Goal: Task Accomplishment & Management: Manage account settings

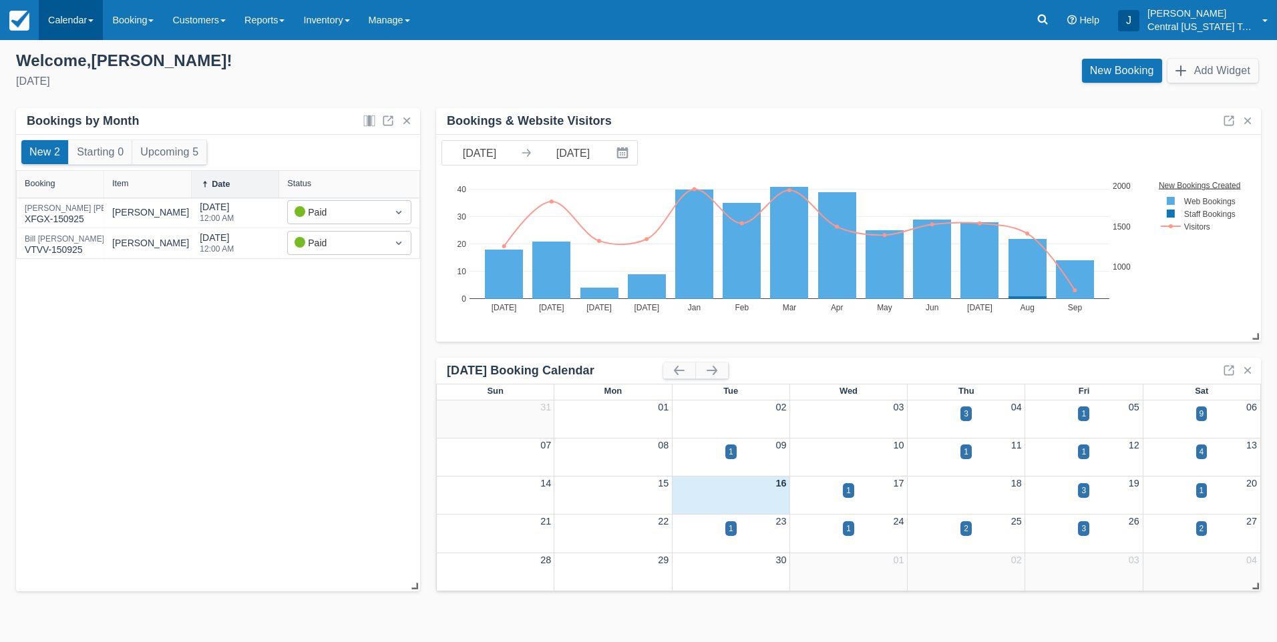
click at [88, 11] on link "Calendar" at bounding box center [71, 20] width 64 height 40
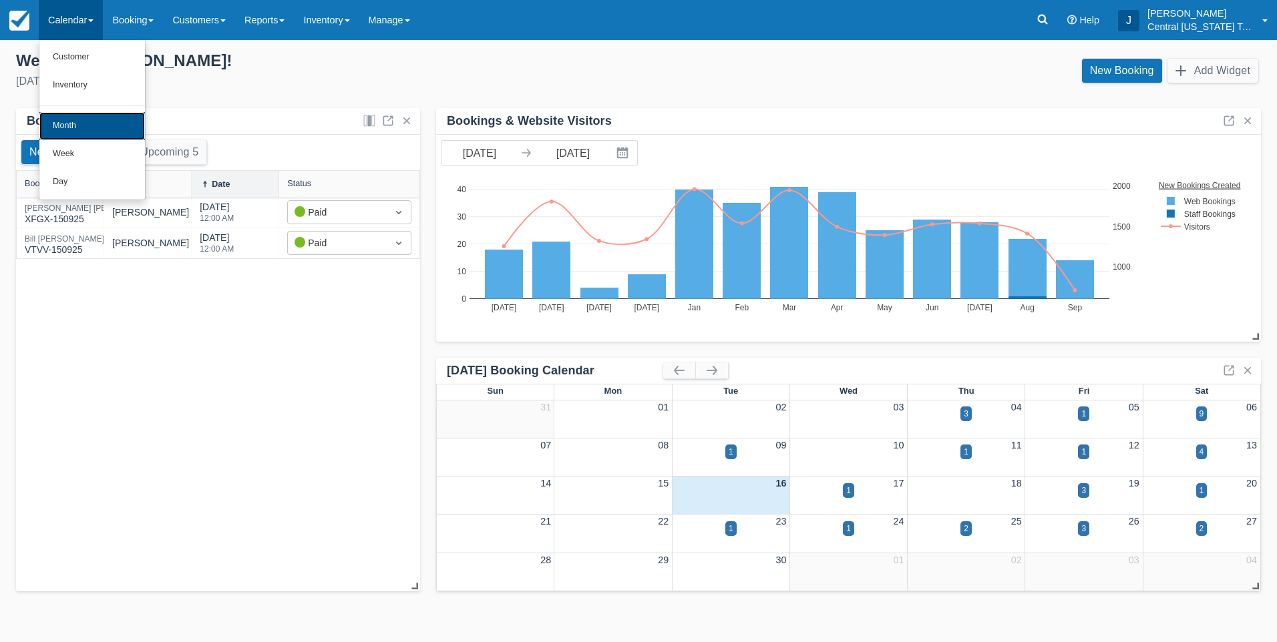
click at [80, 127] on link "Month" at bounding box center [92, 126] width 106 height 28
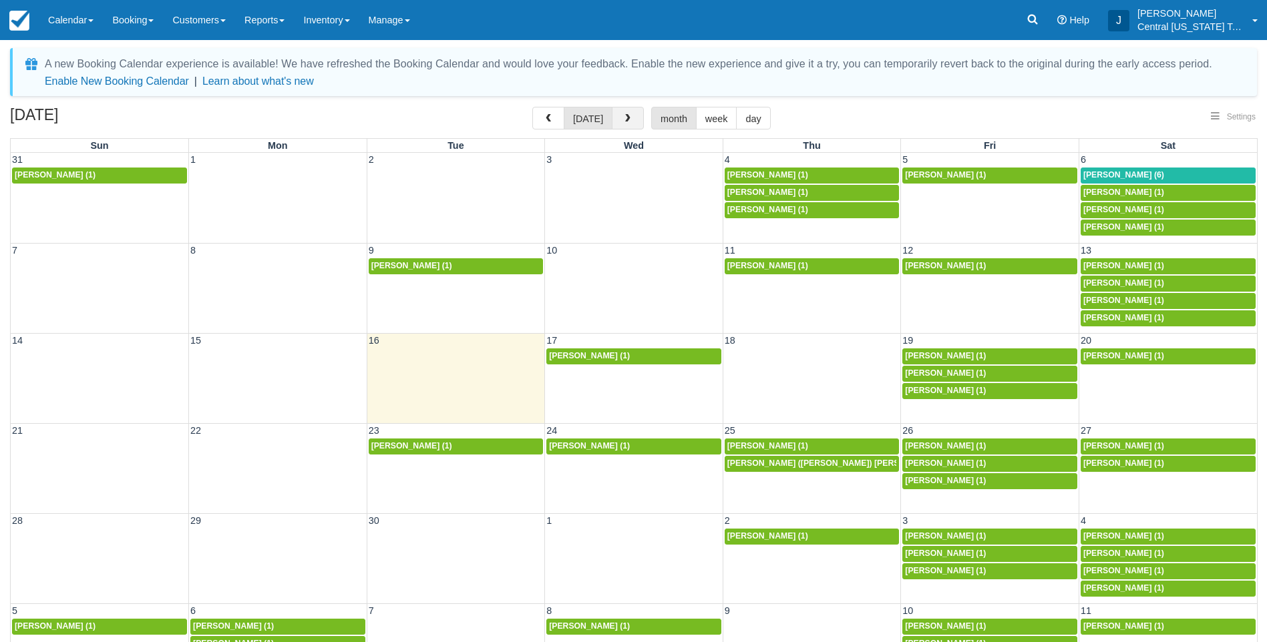
click at [625, 114] on span "button" at bounding box center [627, 118] width 9 height 9
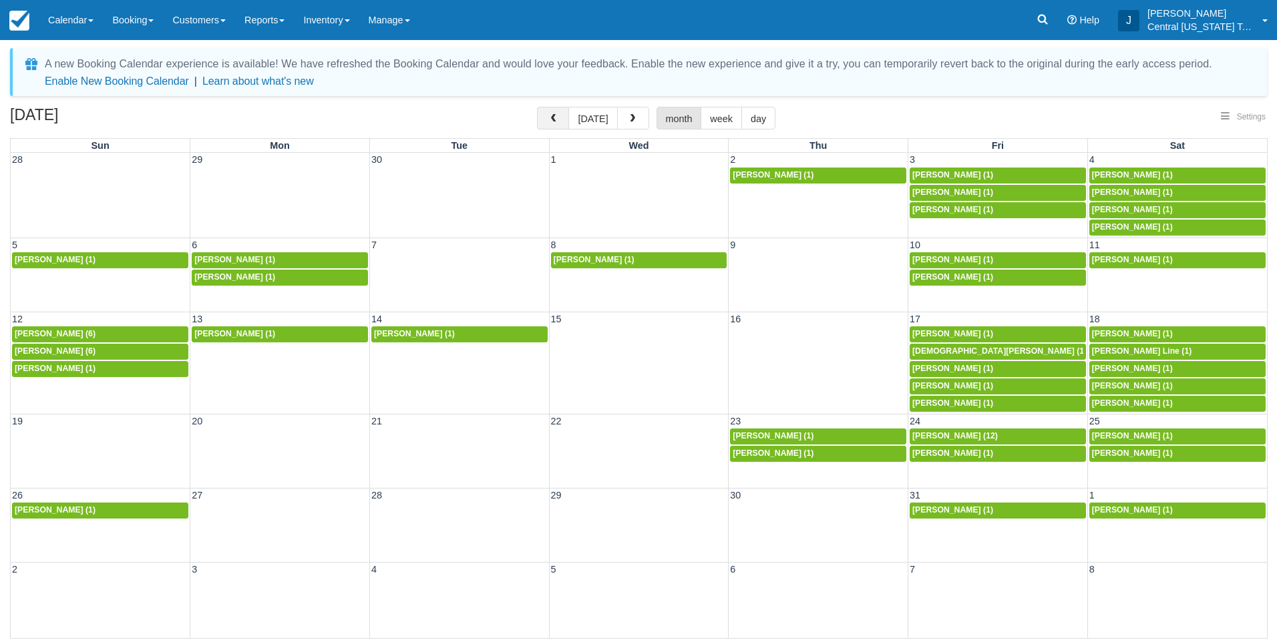
click at [555, 118] on span "button" at bounding box center [552, 118] width 9 height 9
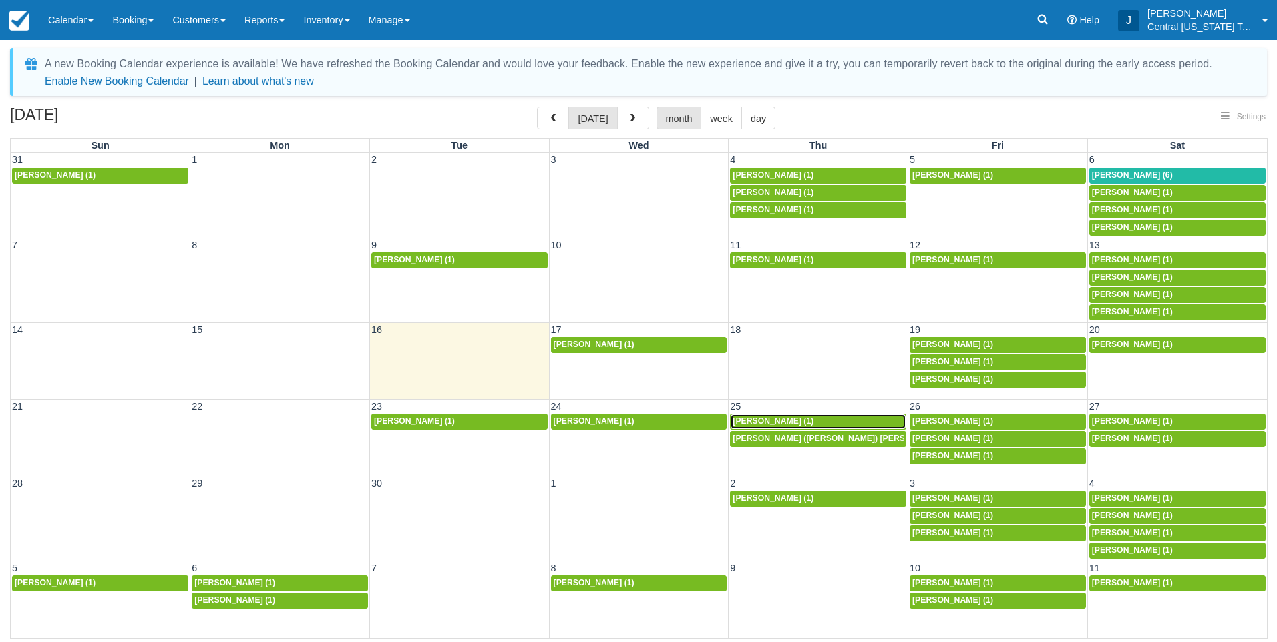
click at [787, 419] on span "Jessica Smart (1)" at bounding box center [773, 421] width 81 height 9
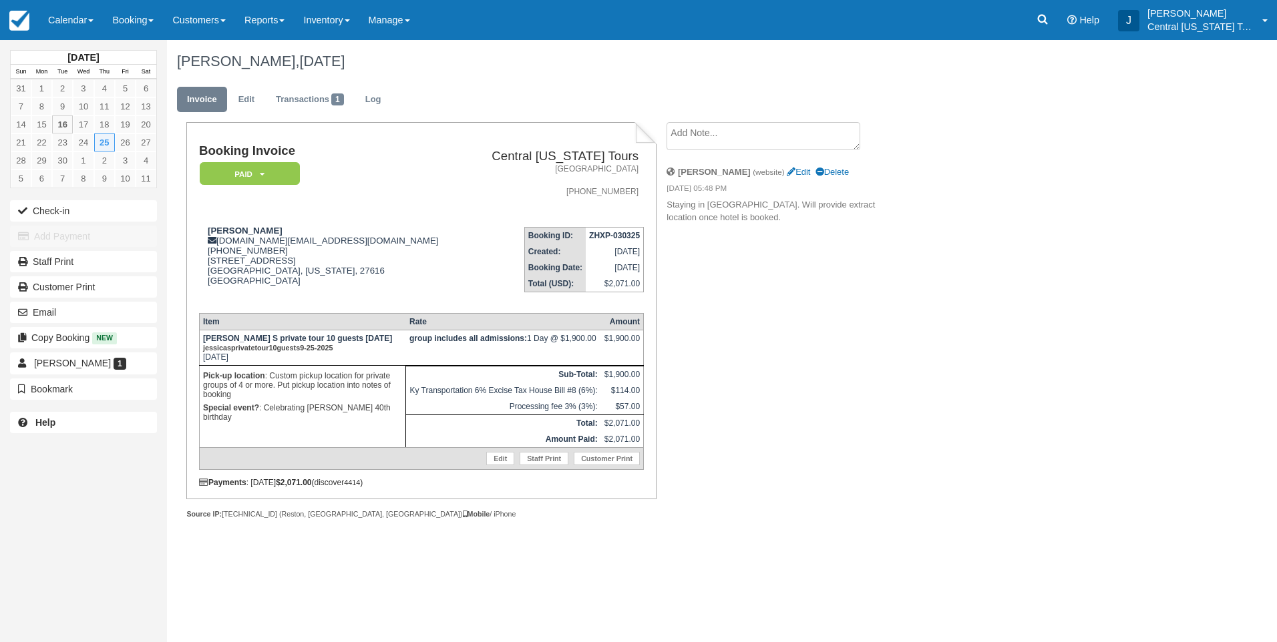
click at [387, 216] on td "Jessica Smart jess.di.smart@gmail.com 1 (480) 695-3086 4317 Auburn Hills Dr Ral…" at bounding box center [333, 258] width 268 height 85
click at [249, 95] on link "Edit" at bounding box center [246, 100] width 36 height 26
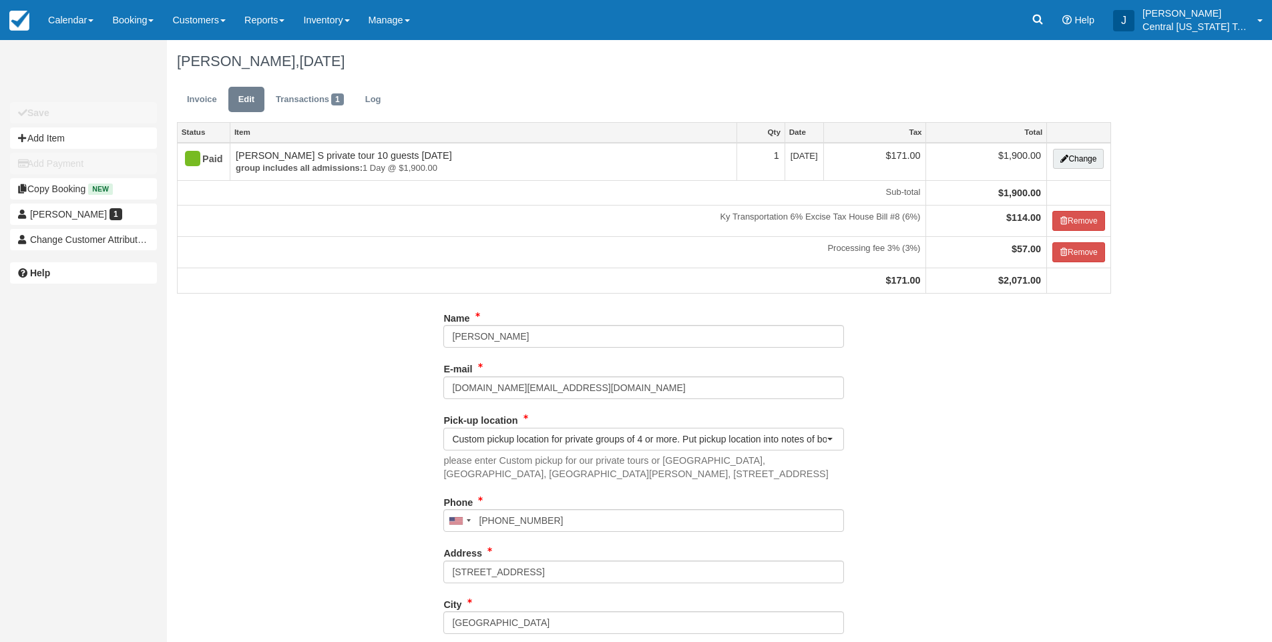
select select "Custom pickup location for private groups of 4 or more. Put pickup location int…"
drag, startPoint x: 1096, startPoint y: 160, endPoint x: 1147, endPoint y: 382, distance: 227.4
click at [1147, 382] on div "Unsaved Changes Save Add Item Add Payment Copy Booking New Jessica Smart 1 Chan…" at bounding box center [636, 341] width 1272 height 602
click at [1149, 389] on div "Unsaved Changes Save Add Item Add Payment Copy Booking New Jessica Smart 1 Chan…" at bounding box center [636, 341] width 1272 height 602
click at [302, 98] on link "Transactions 1" at bounding box center [310, 100] width 88 height 26
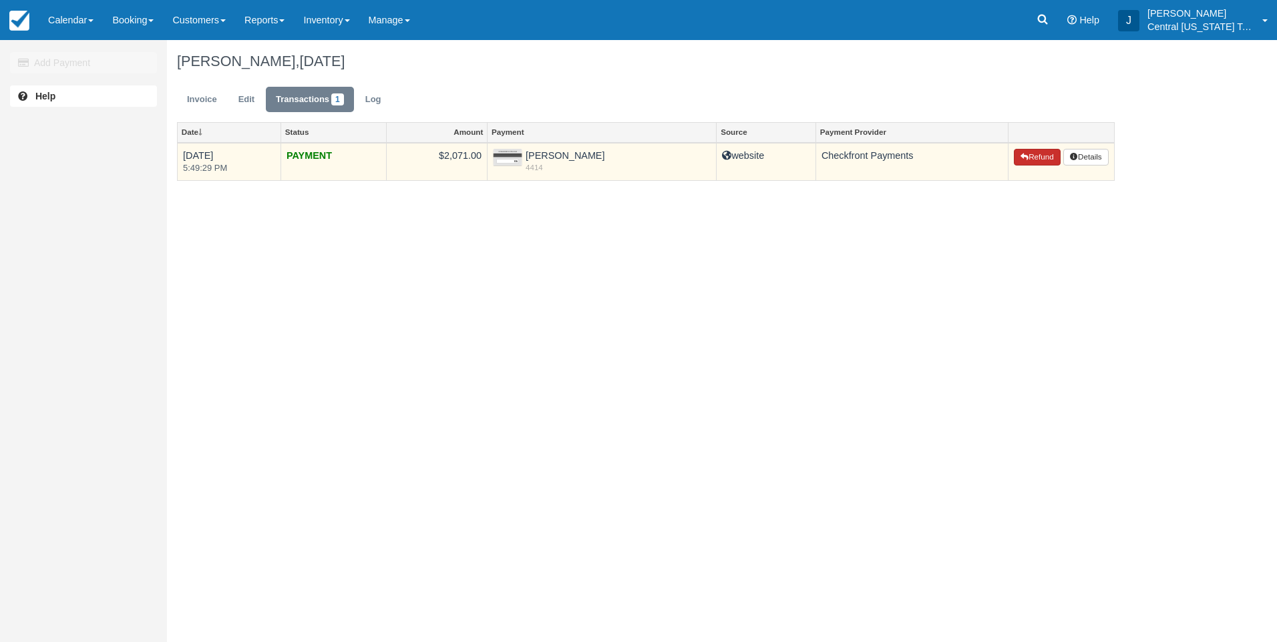
click at [1033, 162] on button "Refund" at bounding box center [1037, 157] width 47 height 17
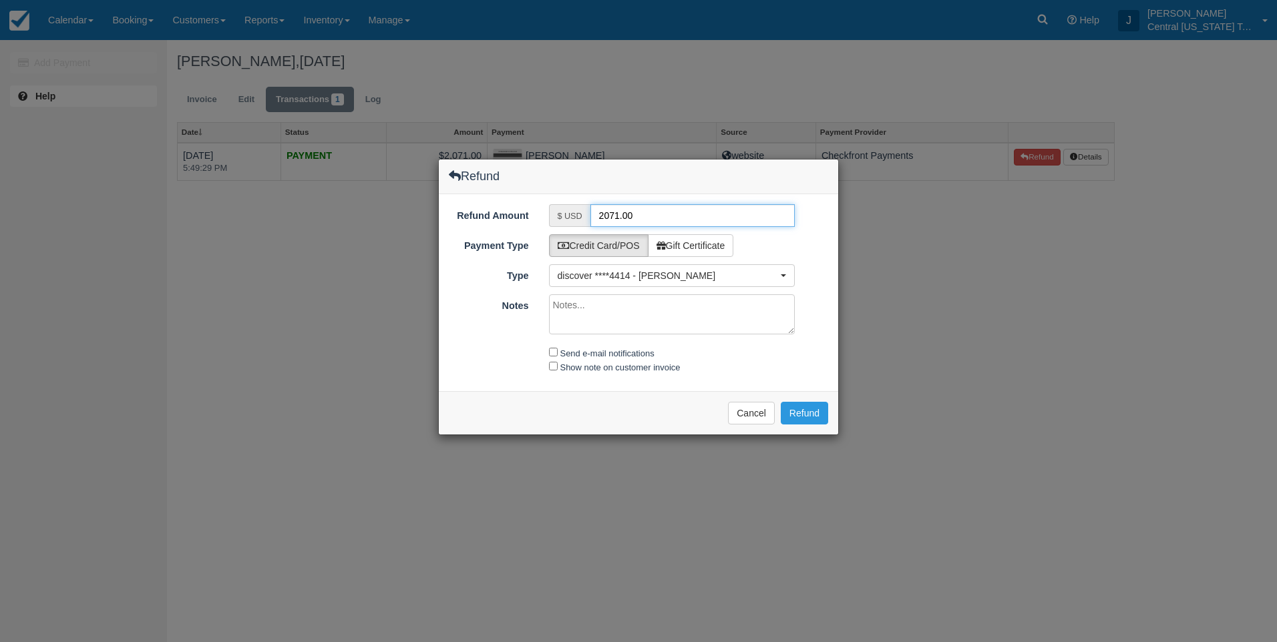
drag, startPoint x: 656, startPoint y: 216, endPoint x: 506, endPoint y: 227, distance: 150.7
click at [518, 228] on div "Refund Amount $ USD 2071.00 Payment Type Credit Card/POS Gift Certificate GCN C…" at bounding box center [638, 292] width 399 height 197
type input "190"
click at [693, 240] on label "Gift Certificate" at bounding box center [691, 245] width 86 height 23
radio input "true"
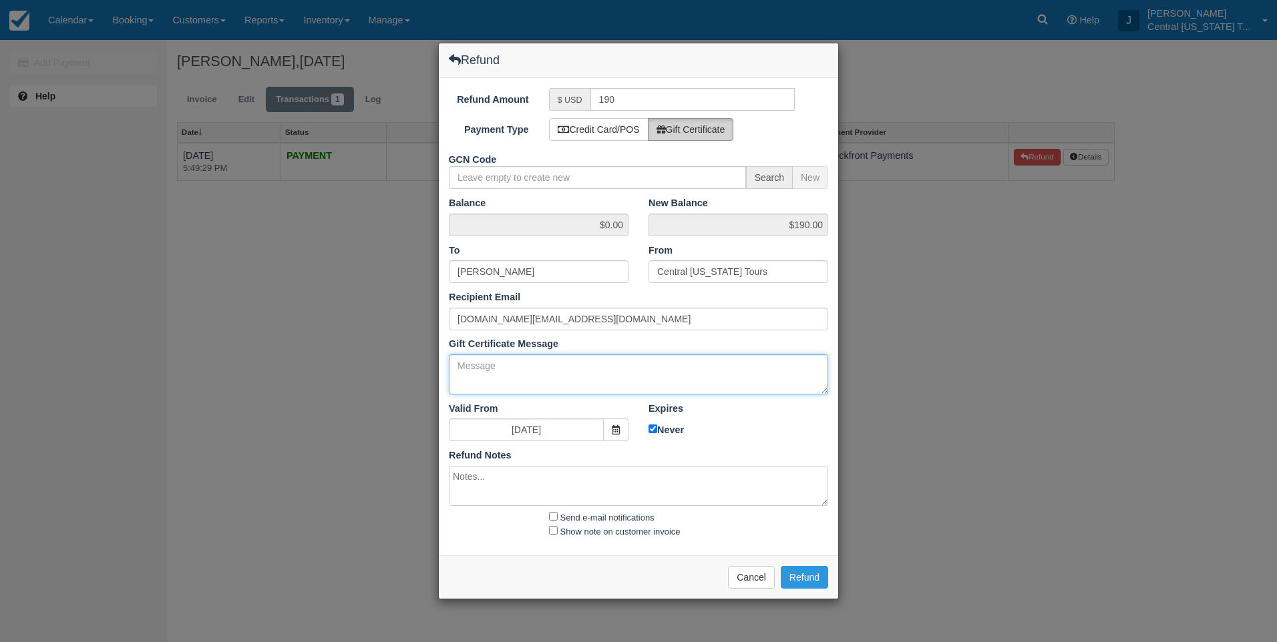
click at [499, 367] on textarea "Gift Certificate Message" at bounding box center [638, 375] width 379 height 40
click at [608, 368] on textarea "Gift certificate for cancellation" at bounding box center [638, 375] width 379 height 40
drag, startPoint x: 710, startPoint y: 361, endPoint x: 383, endPoint y: 375, distance: 327.5
click at [383, 375] on div "Refund Refund Amount $ USD 190 Payment Type Credit Card/POS Gift Certificate GC…" at bounding box center [638, 321] width 1277 height 642
type textarea "Gift certificate for cancellation. Can be used at anytime."
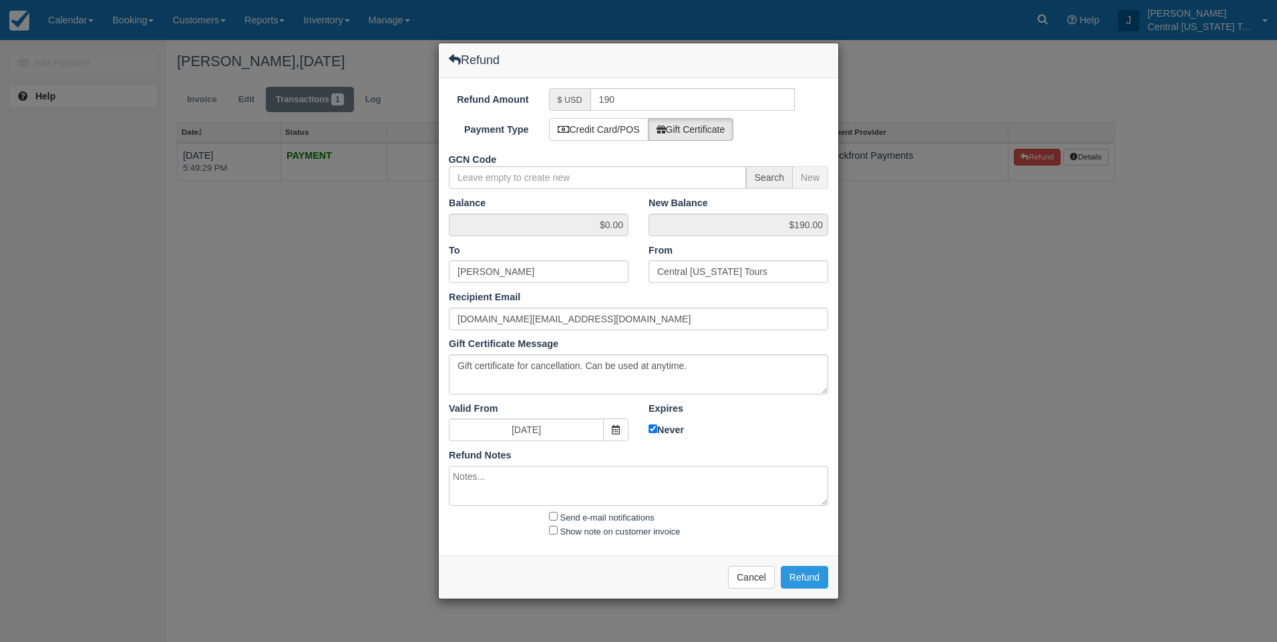
click at [588, 473] on textarea at bounding box center [638, 486] width 379 height 40
paste textarea "Gift certificate for cancellation. Can be used at anytime."
type textarea "Gift certificate for cancellation. Can be used at anytime."
click at [593, 519] on label "Send e-mail notifications" at bounding box center [607, 518] width 94 height 10
click at [558, 519] on input "Send e-mail notifications" at bounding box center [553, 516] width 9 height 9
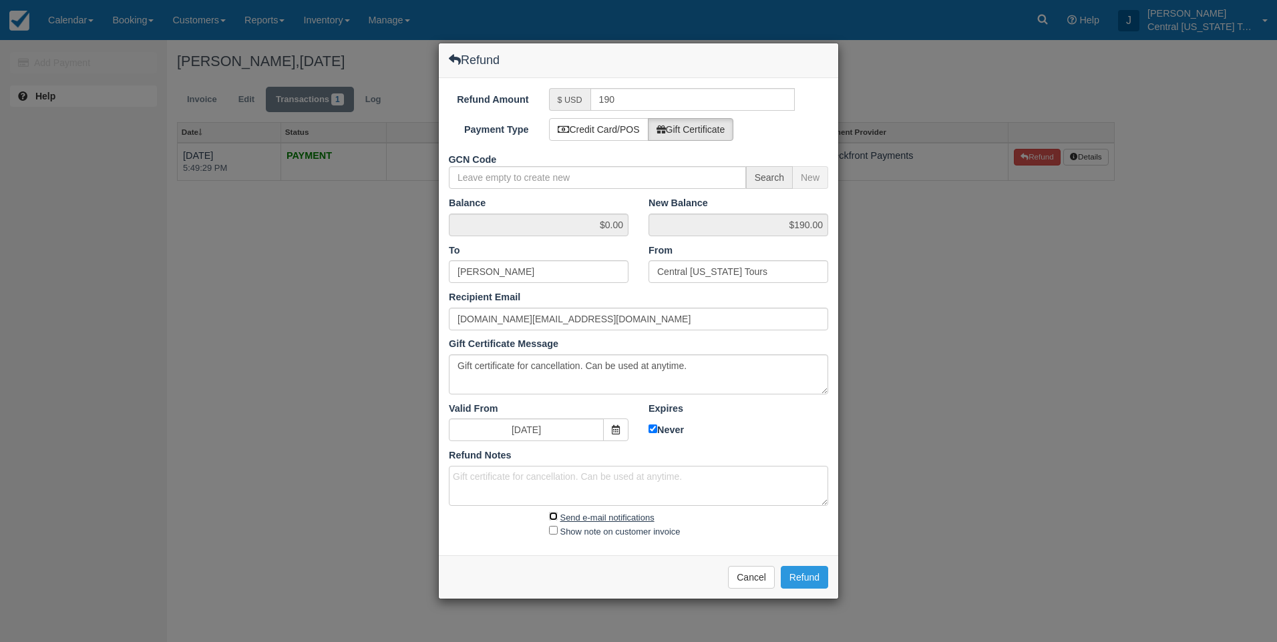
checkbox input "true"
click at [594, 528] on label "Show note on customer invoice" at bounding box center [620, 532] width 120 height 10
click at [558, 528] on input "Show note on customer invoice" at bounding box center [553, 530] width 9 height 9
checkbox input "true"
click at [702, 134] on label "Gift Certificate" at bounding box center [691, 129] width 86 height 23
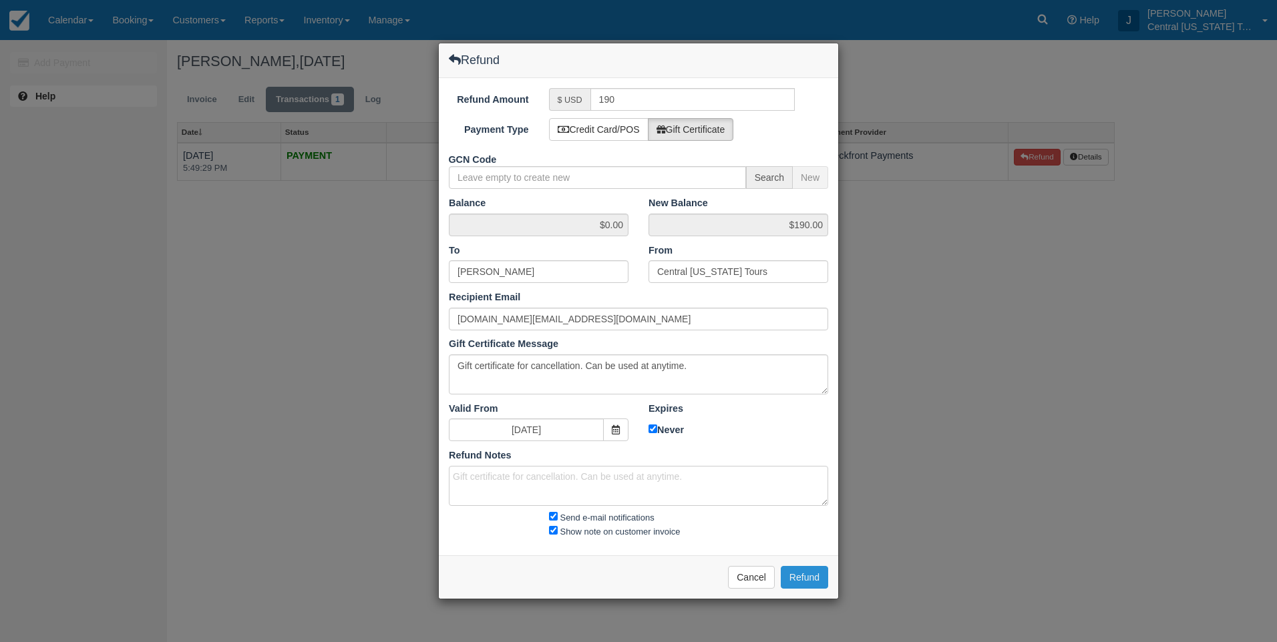
click at [808, 580] on button "Refund" at bounding box center [804, 577] width 47 height 23
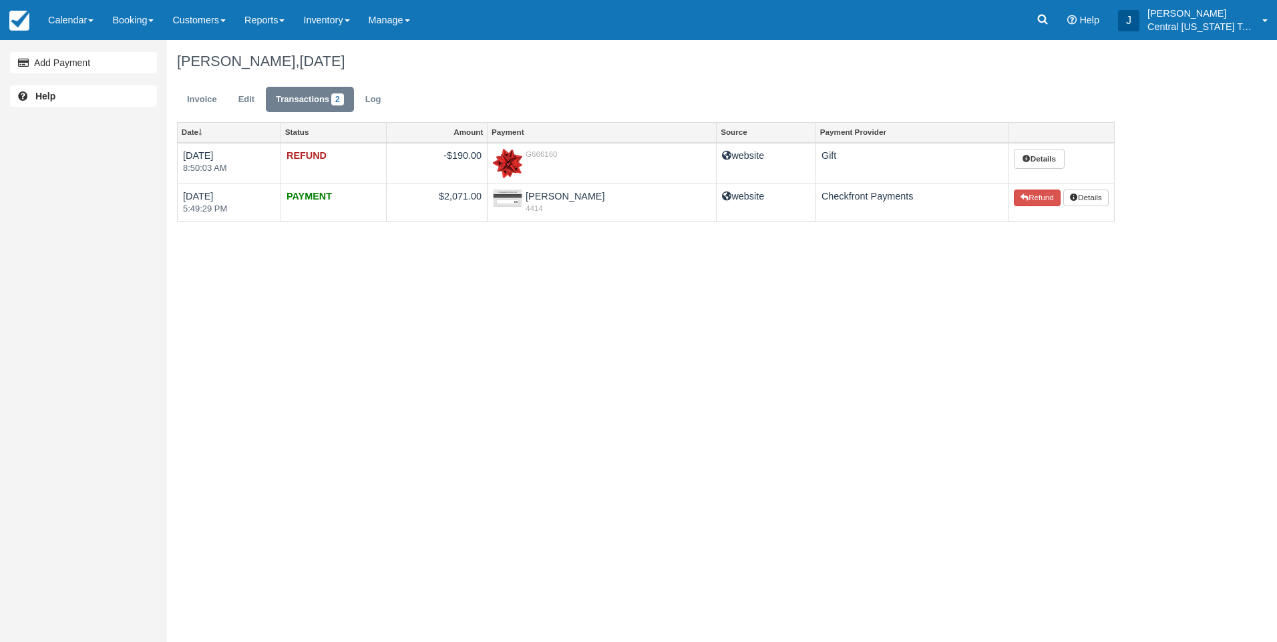
click at [383, 286] on div "Add Payment Help [PERSON_NAME], [DATE] Invoice Edit Transactions 2 Log Date Sta…" at bounding box center [638, 341] width 1277 height 602
click at [21, 17] on img at bounding box center [19, 21] width 20 height 20
